Goal: Information Seeking & Learning: Learn about a topic

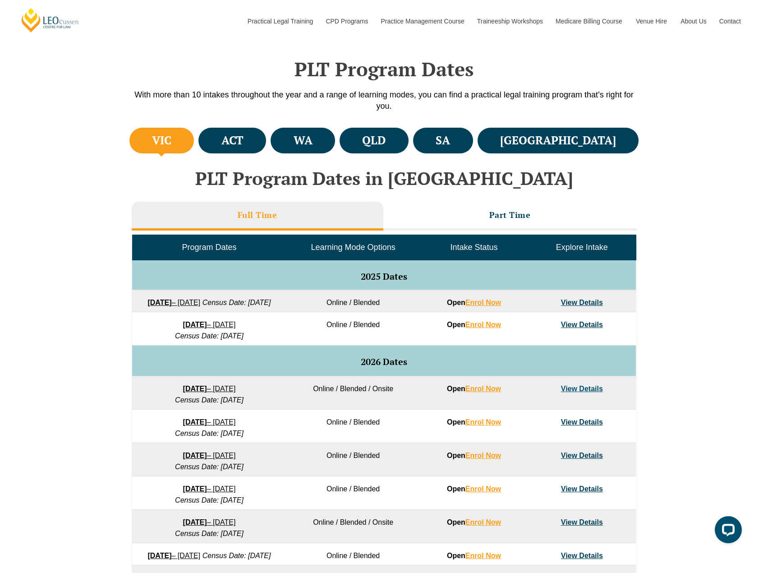
scroll to position [316, 0]
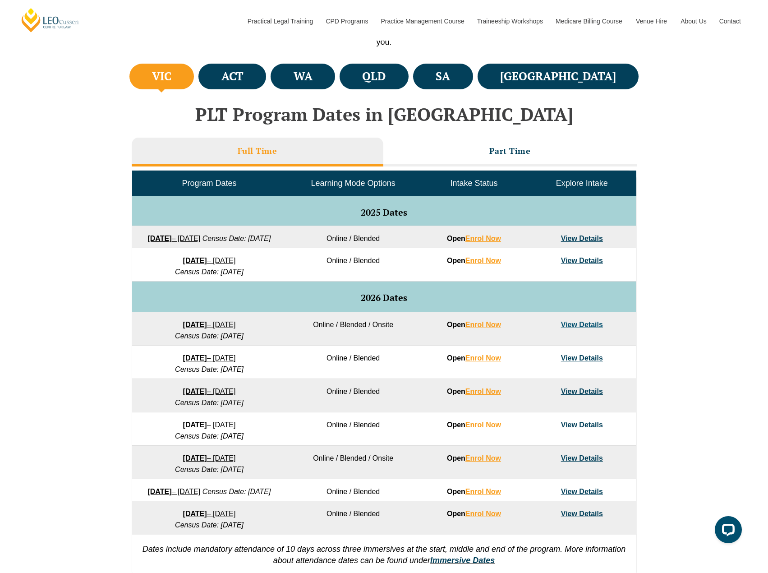
click at [720, 287] on div "VIC ACT WA QLD SA NSW PLT Program Dates in Victoria Full Time Part Time Program…" at bounding box center [384, 322] width 768 height 523
click at [714, 291] on div "VIC ACT WA QLD SA NSW PLT Program Dates in Victoria Full Time Part Time Program…" at bounding box center [384, 322] width 768 height 523
